Goal: Task Accomplishment & Management: Manage account settings

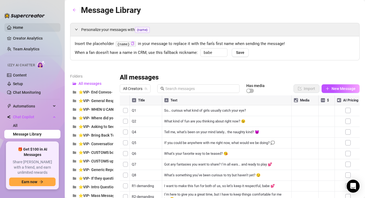
click at [23, 27] on link "Home" at bounding box center [18, 27] width 10 height 4
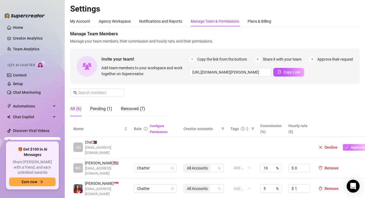
click at [355, 145] on span "Approve" at bounding box center [358, 147] width 14 height 4
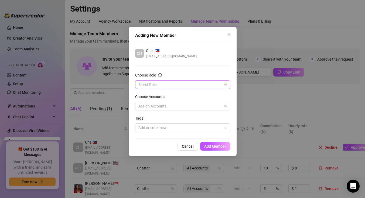
click at [179, 87] on input "Choose Role" at bounding box center [180, 85] width 84 height 8
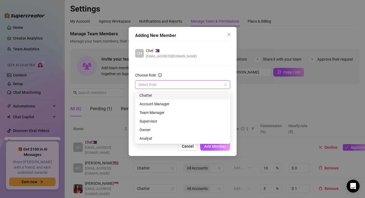
click at [171, 96] on div "Chatter" at bounding box center [182, 96] width 86 height 6
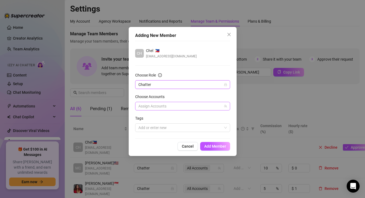
click at [173, 104] on div at bounding box center [179, 107] width 87 height 8
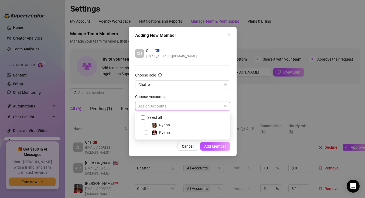
click at [142, 119] on input "Select all" at bounding box center [143, 117] width 4 height 4
checkbox input "true"
click at [213, 147] on span "Add Member" at bounding box center [215, 146] width 22 height 4
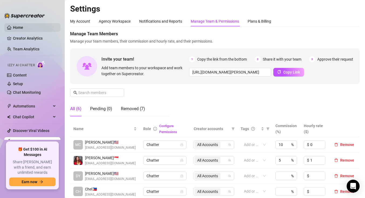
click at [23, 26] on link "Home" at bounding box center [18, 27] width 10 height 4
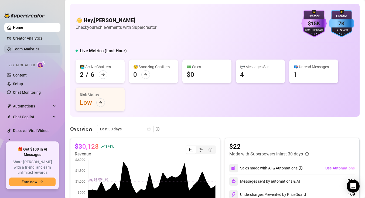
click at [39, 47] on link "Team Analytics" at bounding box center [26, 49] width 26 height 4
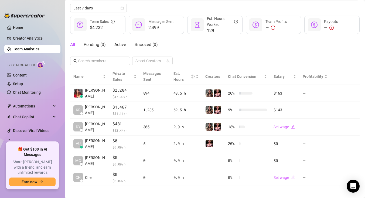
scroll to position [64, 0]
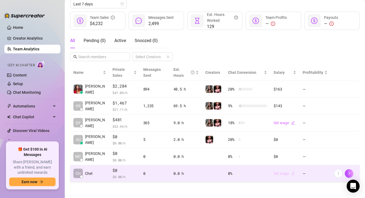
click at [286, 172] on link "Set wage" at bounding box center [284, 174] width 21 height 4
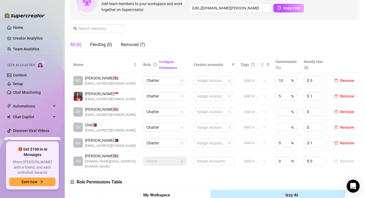
scroll to position [64, 0]
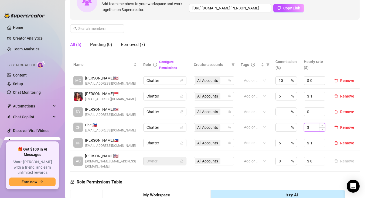
click at [314, 129] on input at bounding box center [317, 128] width 15 height 8
type input "1"
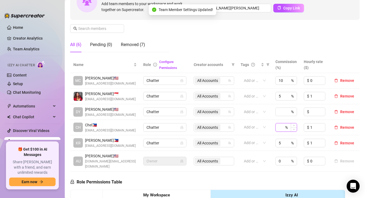
click at [281, 128] on input at bounding box center [281, 128] width 5 height 8
type input "5"
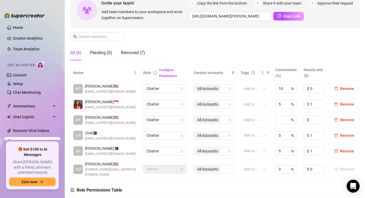
scroll to position [61, 0]
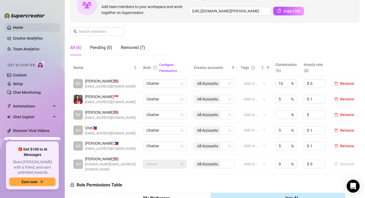
click at [18, 26] on link "Home" at bounding box center [18, 27] width 10 height 4
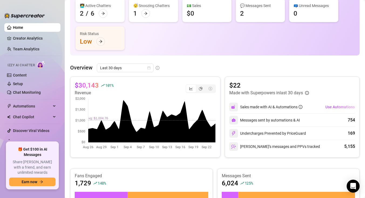
click at [23, 25] on link "Home" at bounding box center [18, 27] width 10 height 4
